Goal: Task Accomplishment & Management: Manage account settings

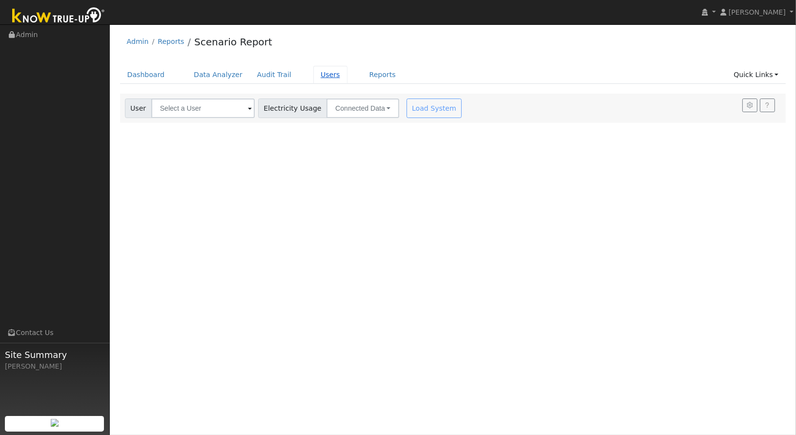
click at [314, 72] on link "Users" at bounding box center [330, 75] width 34 height 18
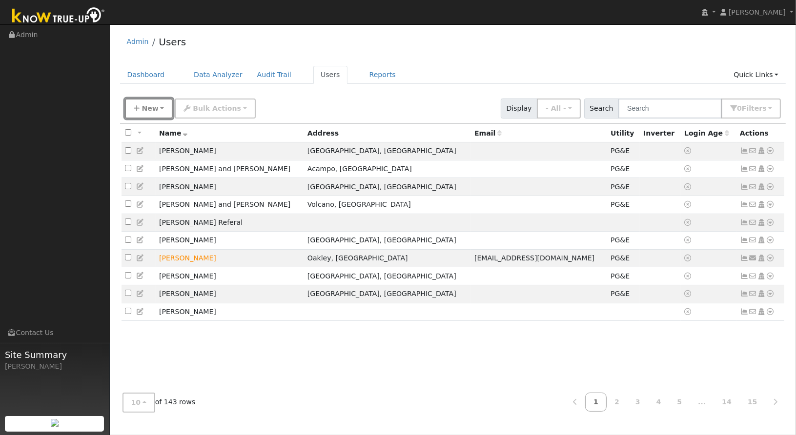
click at [150, 113] on button "New" at bounding box center [149, 109] width 48 height 20
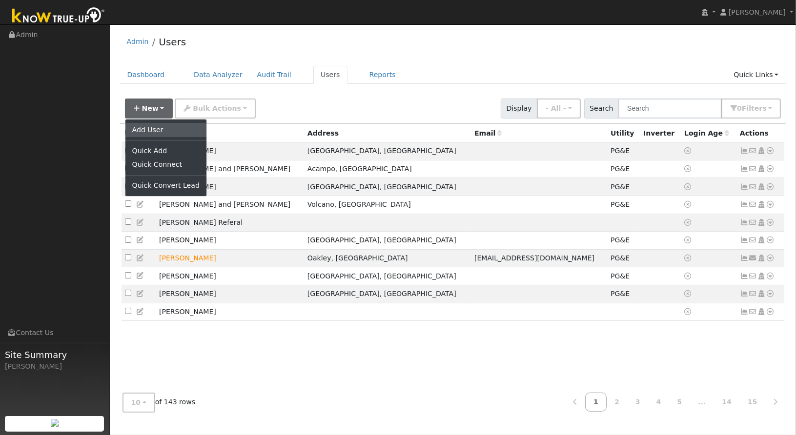
click at [154, 131] on link "Add User" at bounding box center [165, 130] width 81 height 14
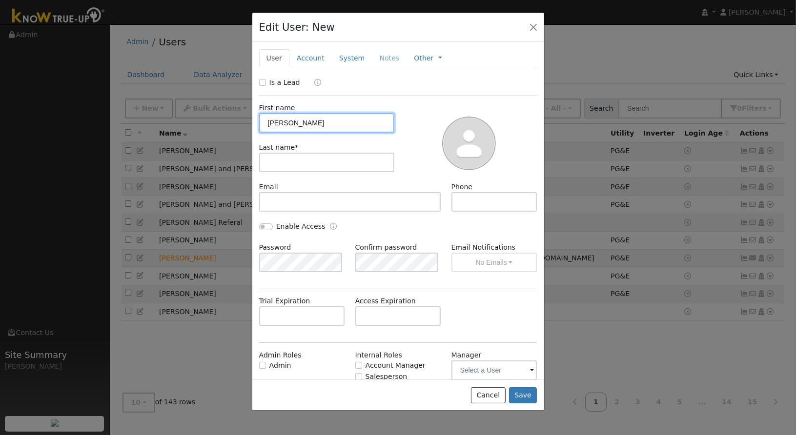
type input "Haley"
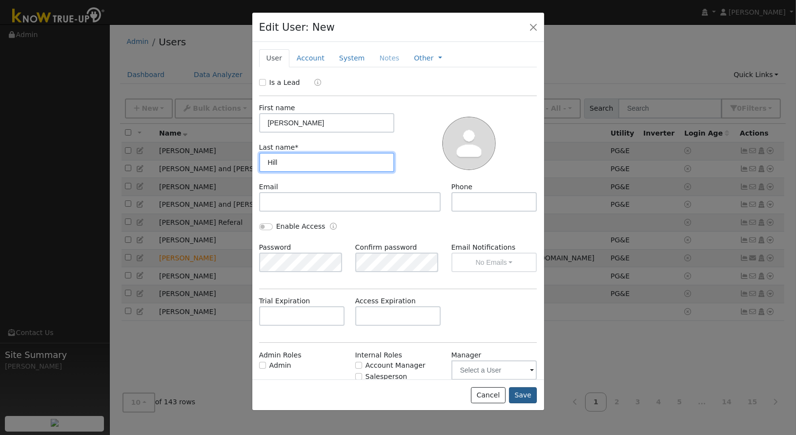
type input "Hill"
click at [523, 396] on button "Save" at bounding box center [523, 395] width 28 height 17
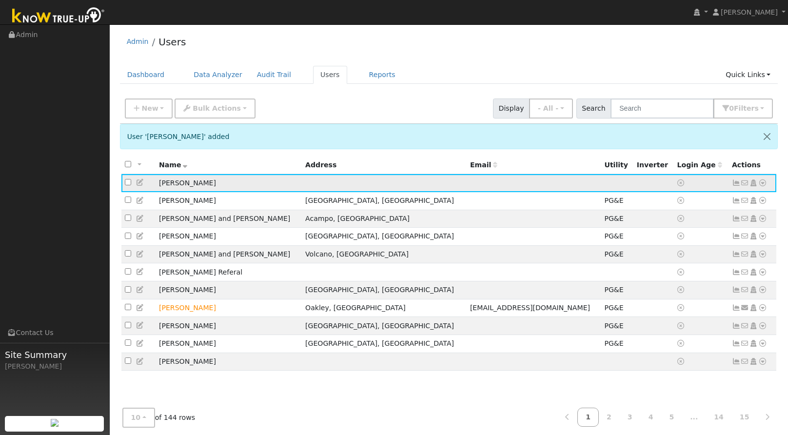
click at [765, 183] on icon at bounding box center [763, 183] width 9 height 7
click at [675, 256] on link "Utility" at bounding box center [662, 257] width 68 height 14
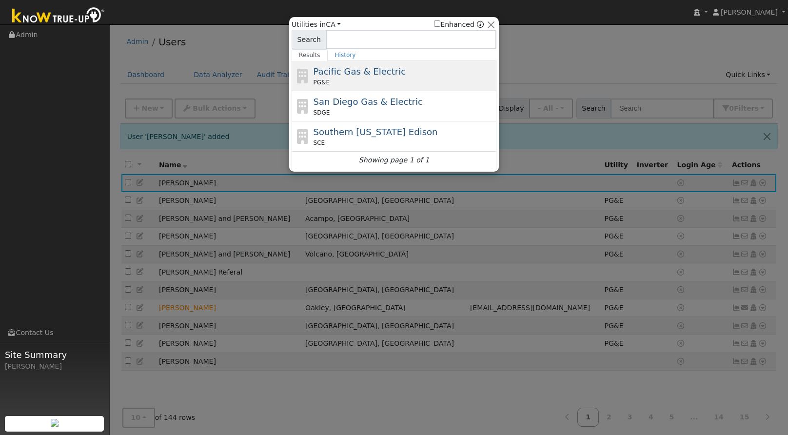
click at [425, 90] on div "Pacific Gas & Electric PG&E" at bounding box center [394, 76] width 205 height 30
